Goal: Find specific page/section

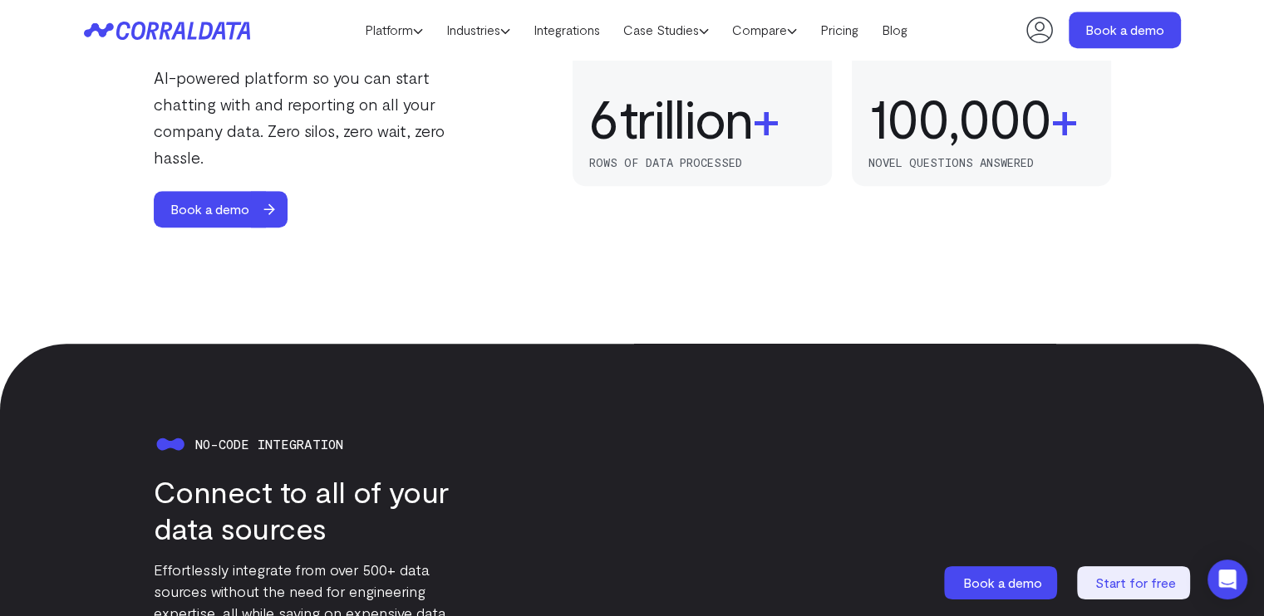
scroll to position [1377, 0]
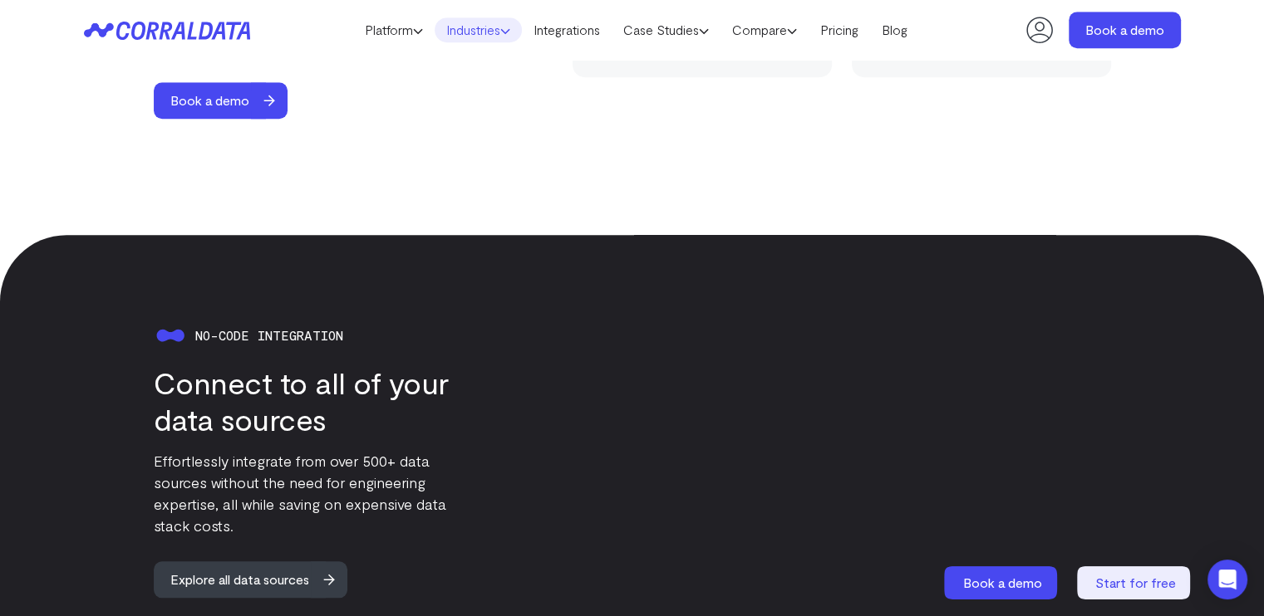
click at [469, 33] on link "Industries" at bounding box center [477, 29] width 87 height 25
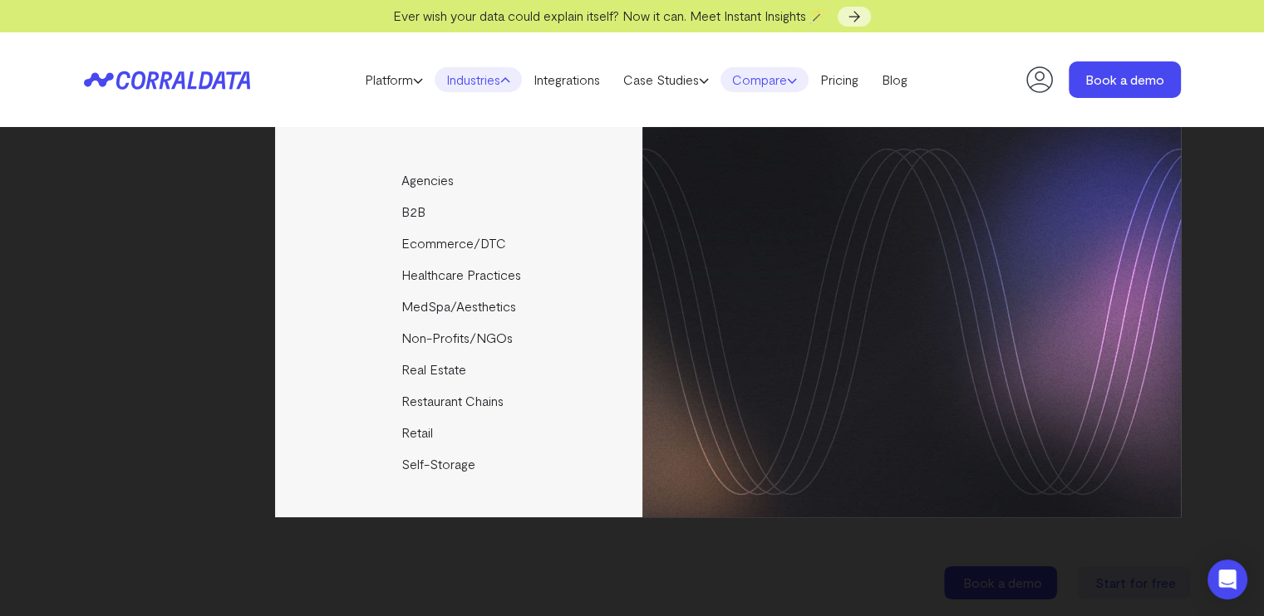
click at [748, 79] on link "Compare" at bounding box center [764, 79] width 88 height 25
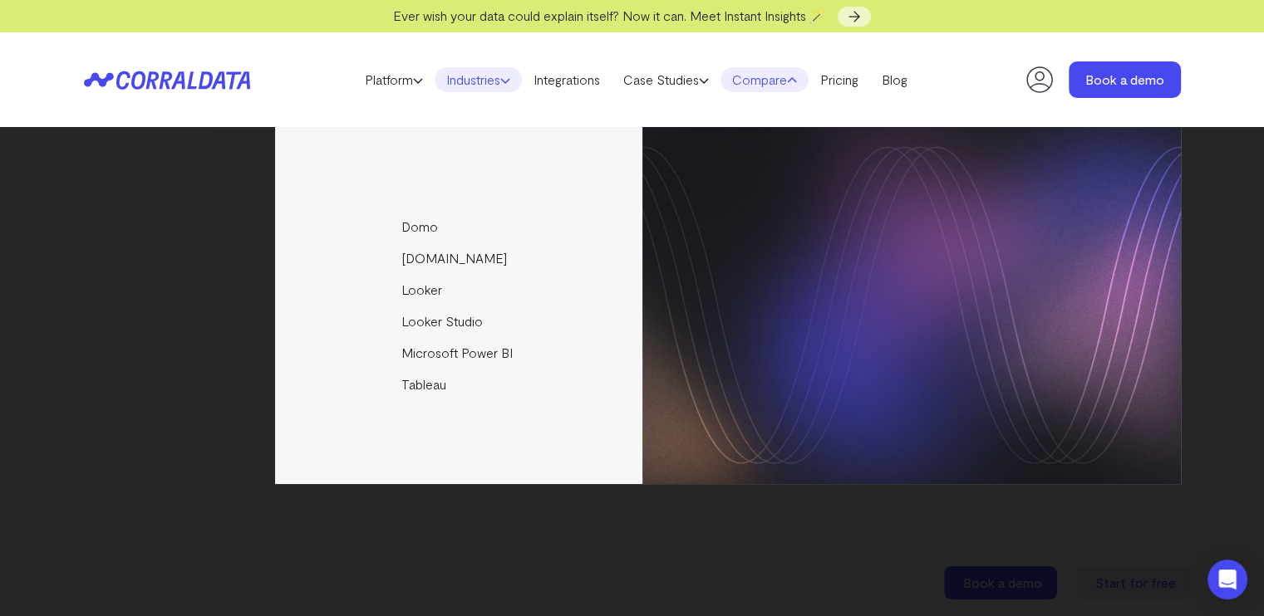
click at [461, 72] on link "Industries" at bounding box center [477, 79] width 87 height 25
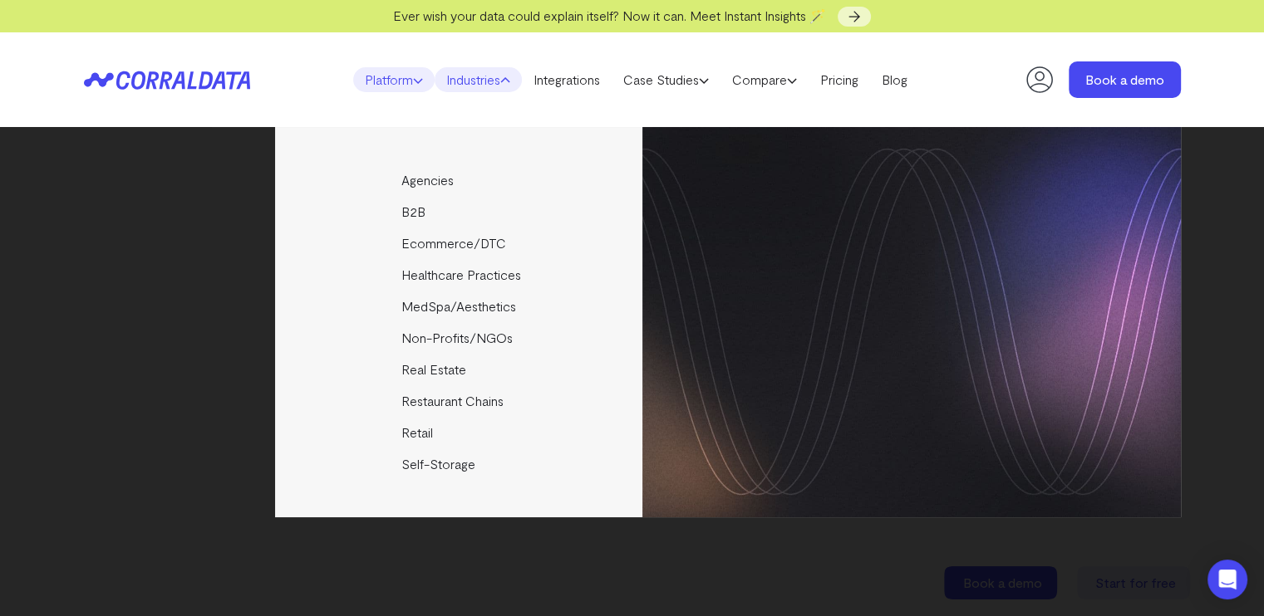
click at [413, 82] on icon at bounding box center [418, 81] width 10 height 10
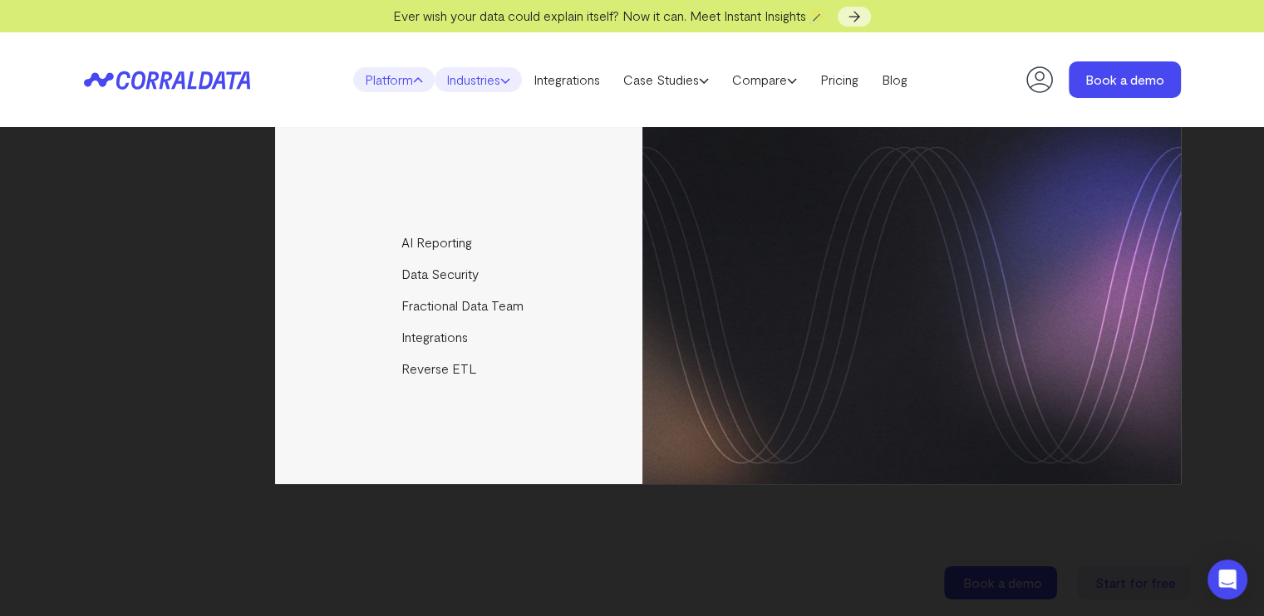
click at [457, 83] on link "Industries" at bounding box center [477, 79] width 87 height 25
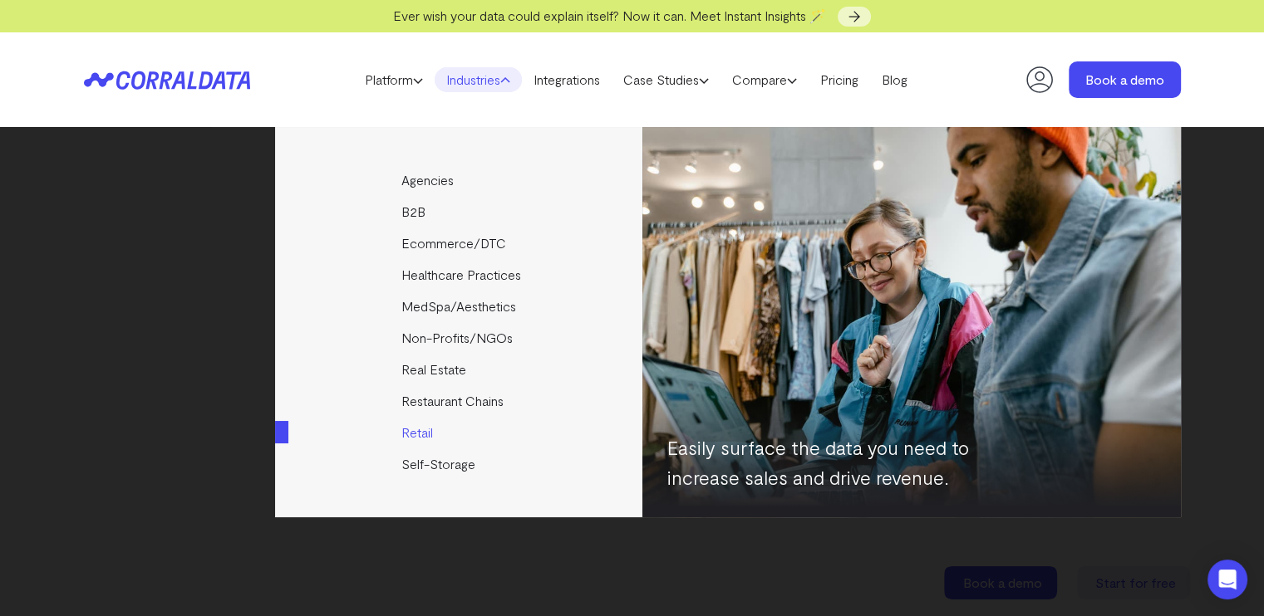
click at [421, 425] on link "Retail" at bounding box center [460, 433] width 370 height 32
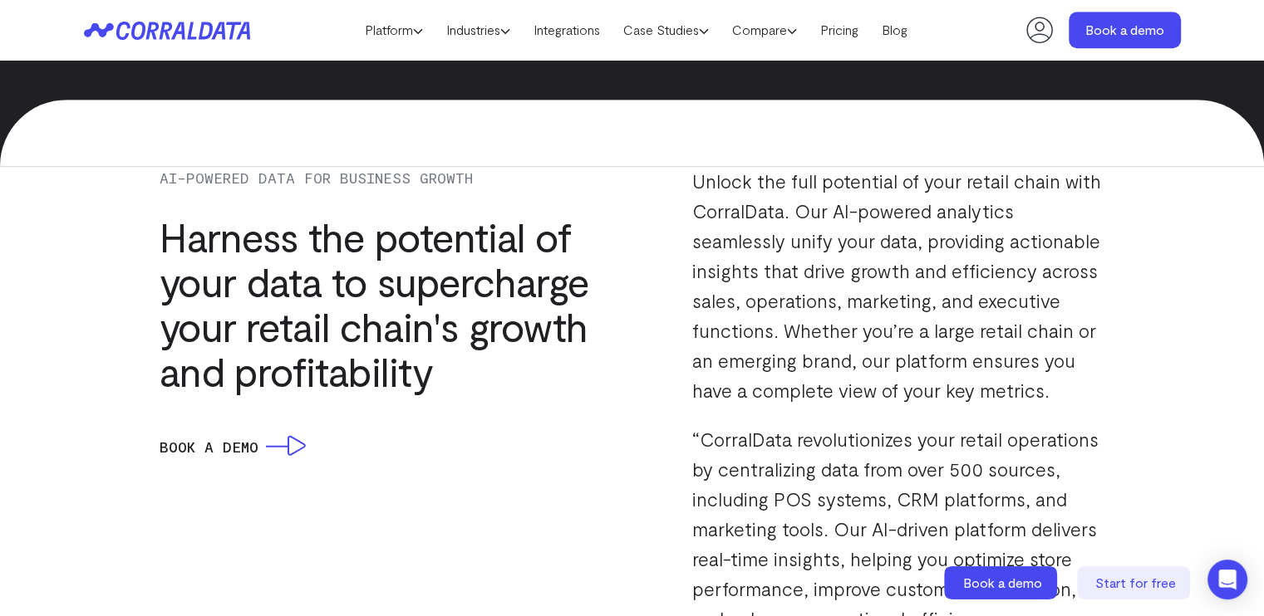
scroll to position [1377, 0]
